Goal: Transaction & Acquisition: Subscribe to service/newsletter

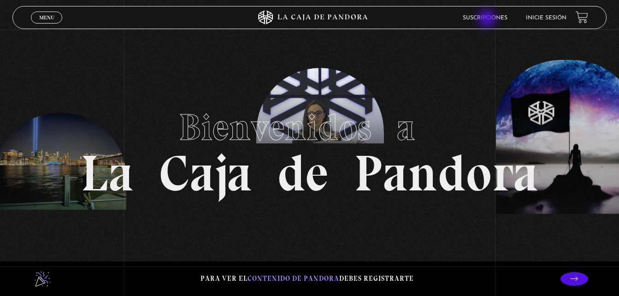
click at [488, 19] on link "Suscripciones" at bounding box center [485, 18] width 45 height 6
click at [576, 281] on p at bounding box center [574, 279] width 28 height 14
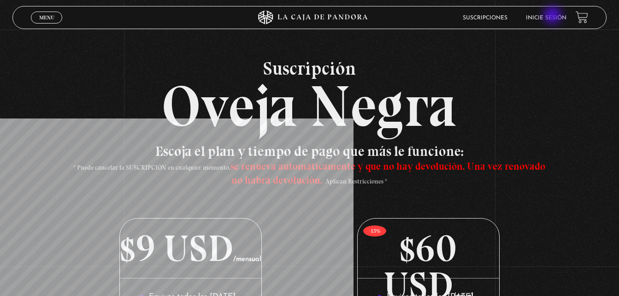
click at [553, 16] on link "Inicie sesión" at bounding box center [546, 18] width 41 height 6
